Goal: Complete application form

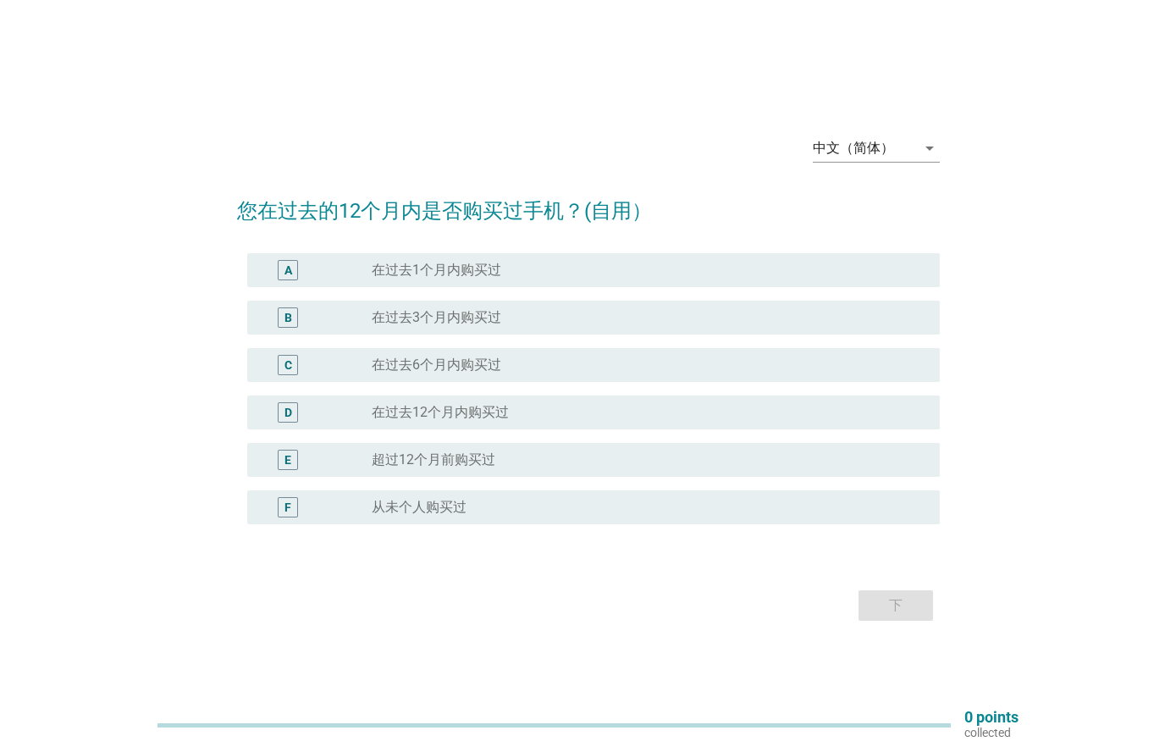
click at [913, 156] on div "中文（简体）" at bounding box center [864, 148] width 103 height 27
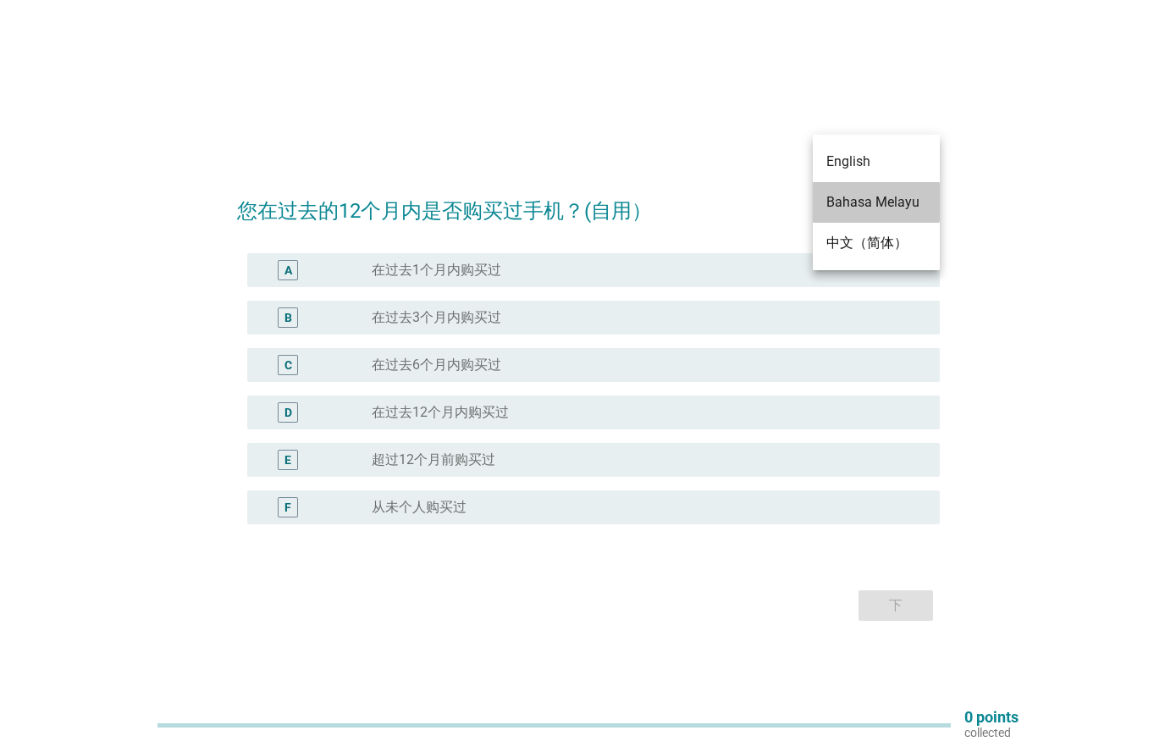
click at [904, 201] on div "Bahasa Melayu" at bounding box center [876, 202] width 100 height 20
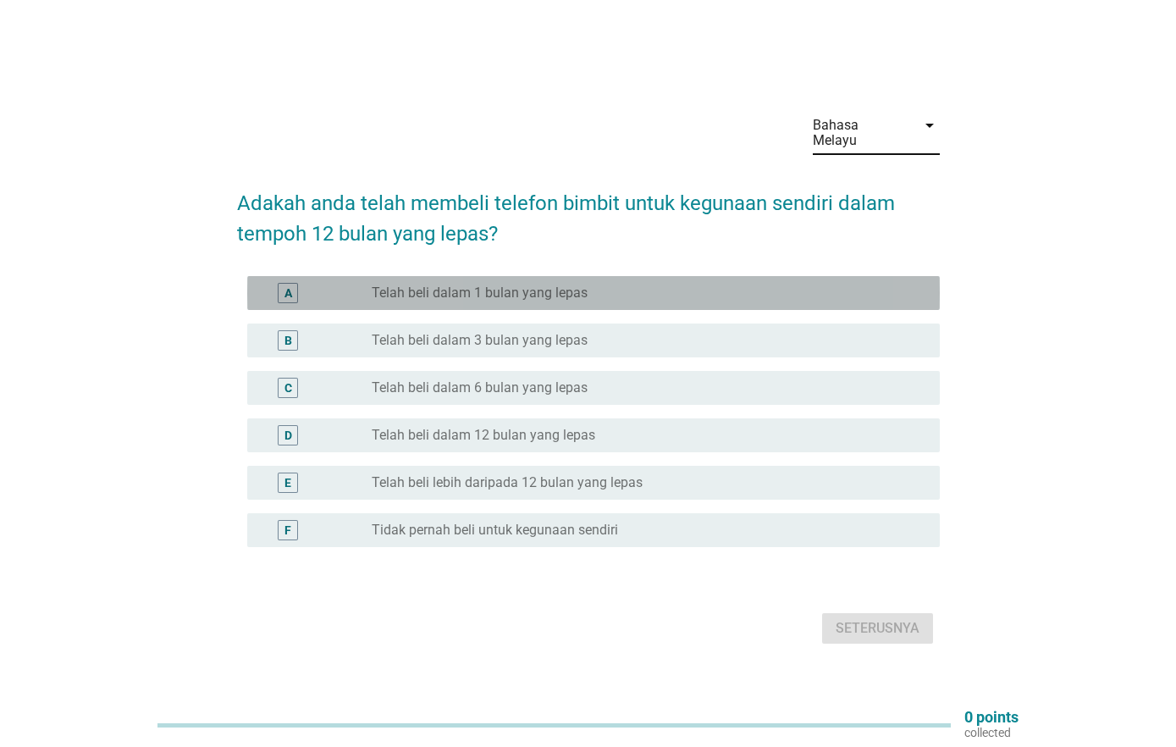
click at [860, 284] on div "radio_button_unchecked Telah beli dalam 1 bulan yang lepas" at bounding box center [642, 292] width 541 height 17
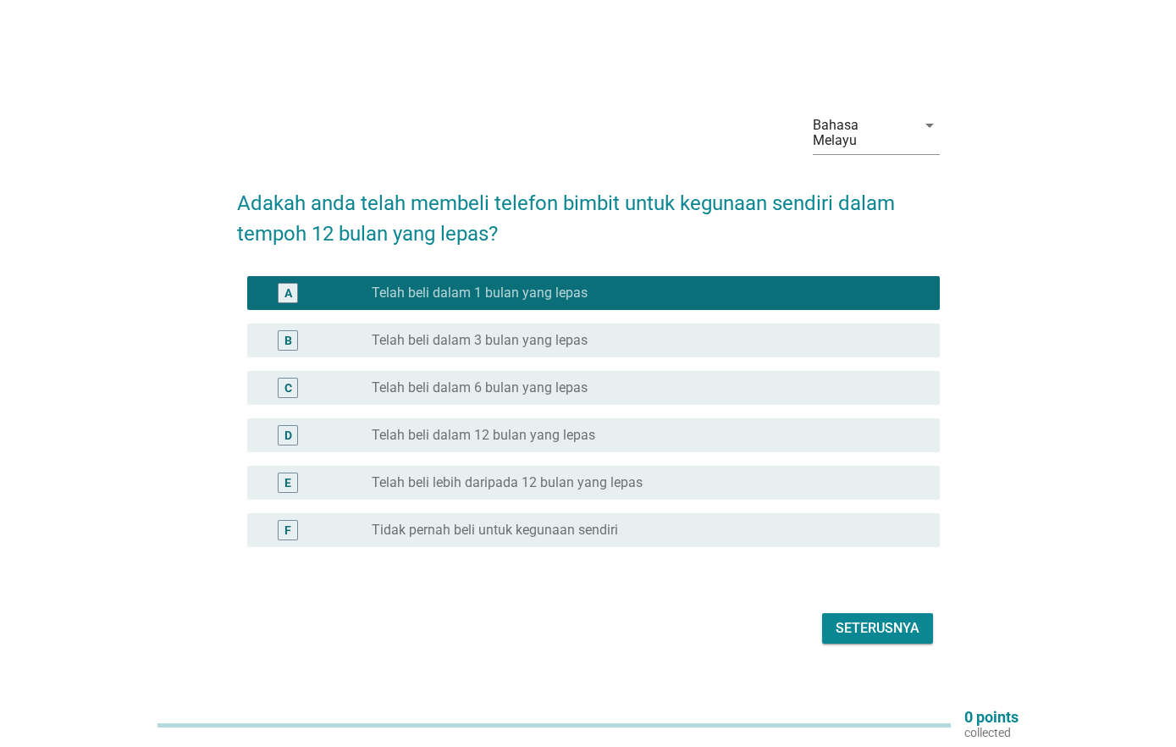
click at [875, 618] on div "Seterusnya" at bounding box center [878, 628] width 84 height 20
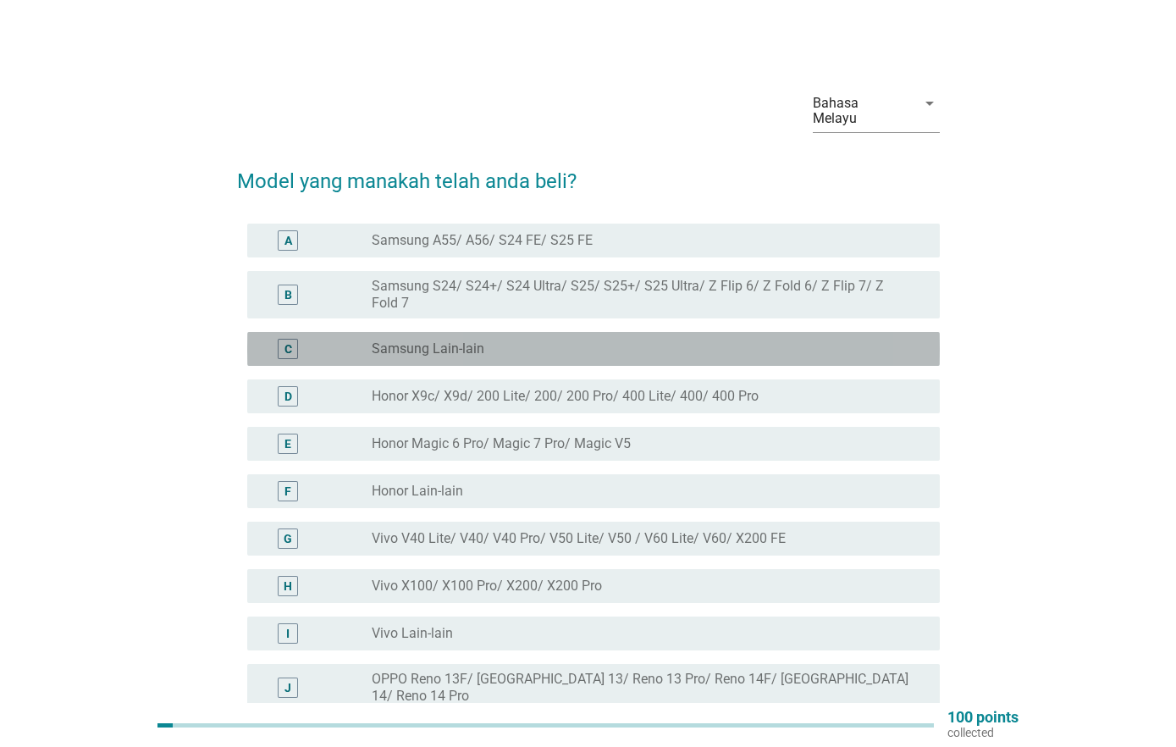
click at [773, 340] on div "radio_button_unchecked Samsung [PERSON_NAME]" at bounding box center [642, 348] width 541 height 17
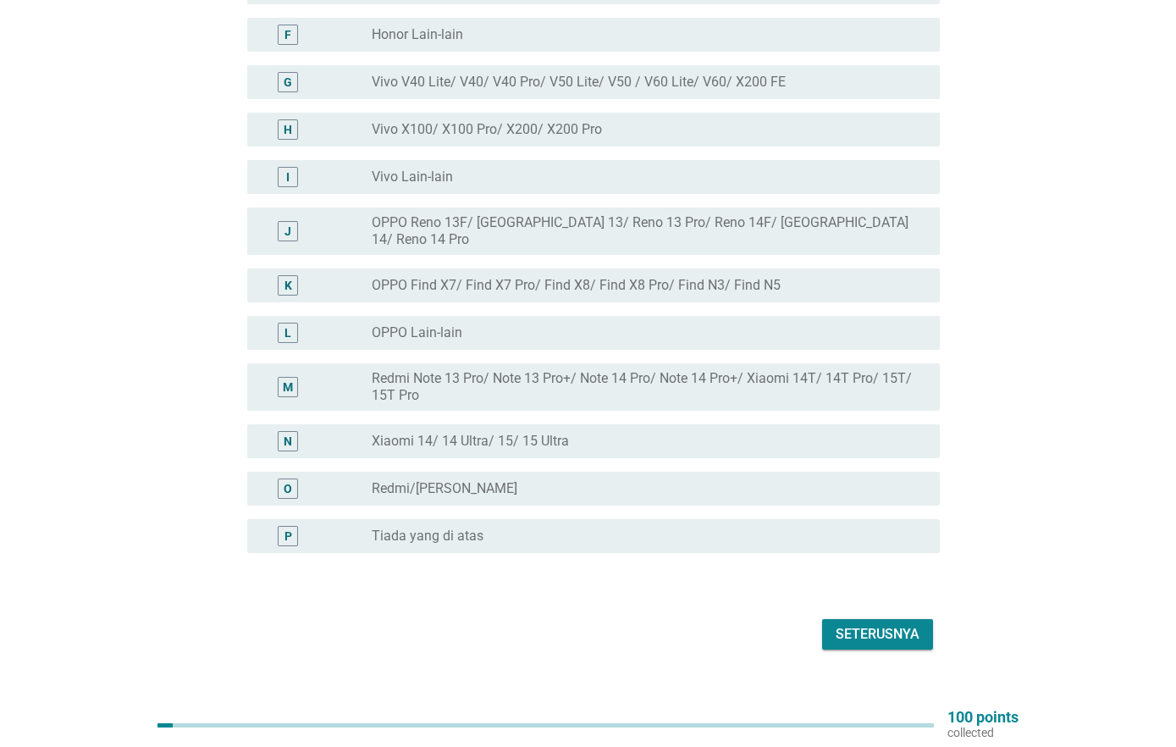
scroll to position [455, 0]
click at [865, 620] on button "Seterusnya" at bounding box center [877, 635] width 111 height 30
click at [886, 625] on div "Seterusnya" at bounding box center [878, 635] width 84 height 20
click at [885, 625] on div "Seterusnya" at bounding box center [878, 635] width 84 height 20
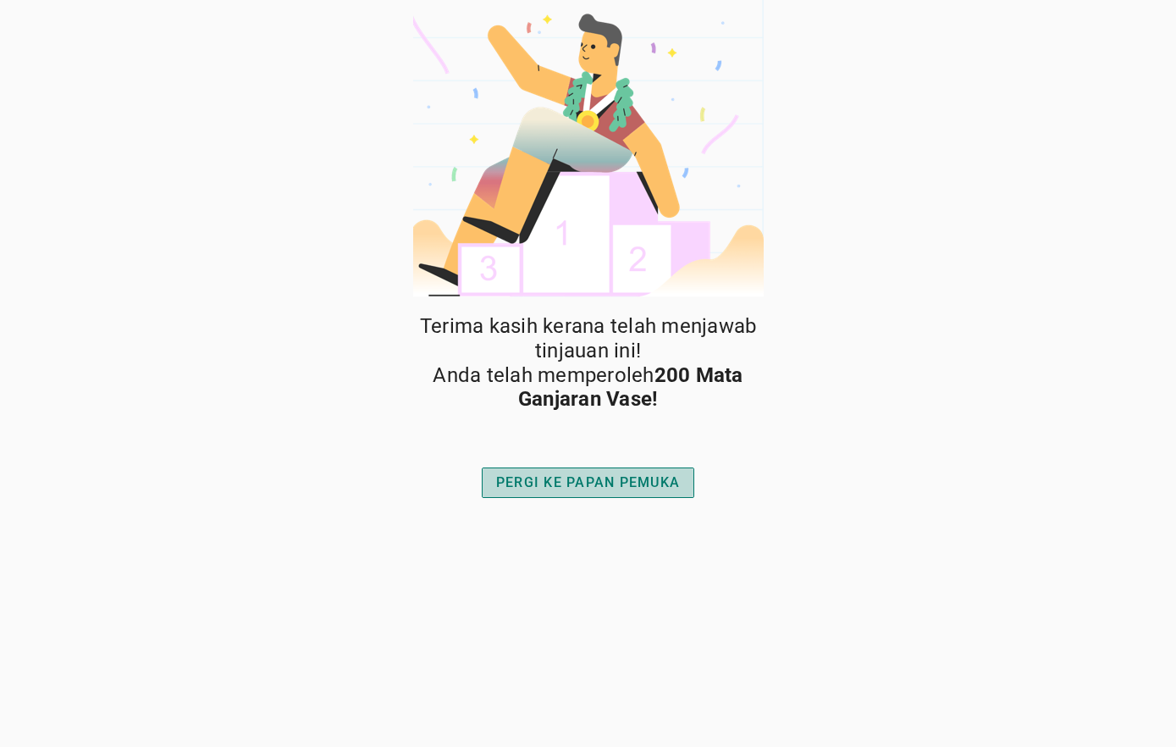
click at [677, 472] on div "PERGI KE PAPAN PEMUKA" at bounding box center [588, 482] width 184 height 20
